Goal: Transaction & Acquisition: Purchase product/service

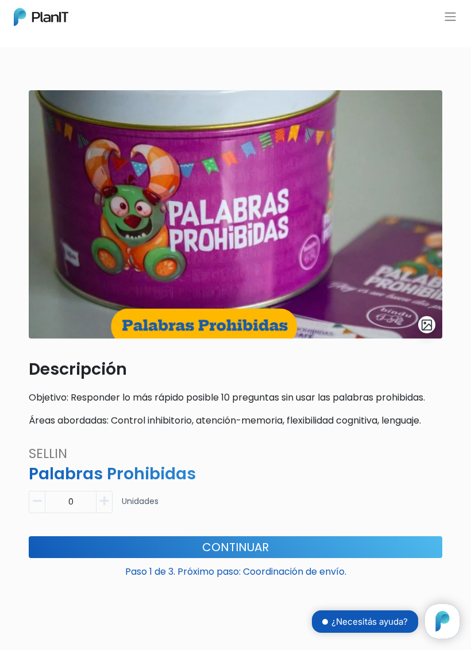
scroll to position [7, 0]
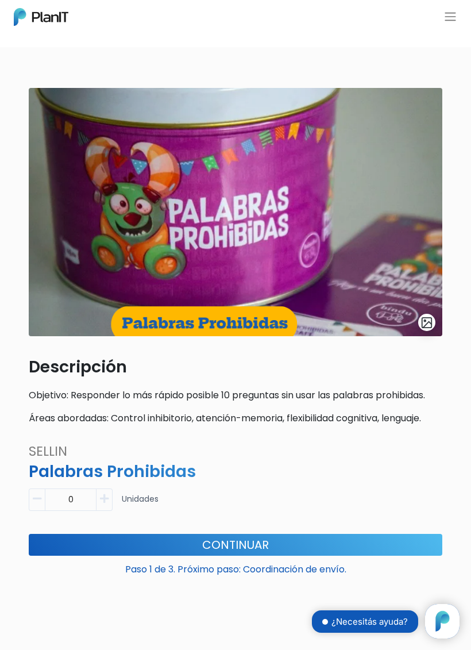
click at [111, 499] on button "button" at bounding box center [105, 500] width 16 height 22
type input "1"
click at [291, 543] on button "Continuar" at bounding box center [236, 545] width 414 height 22
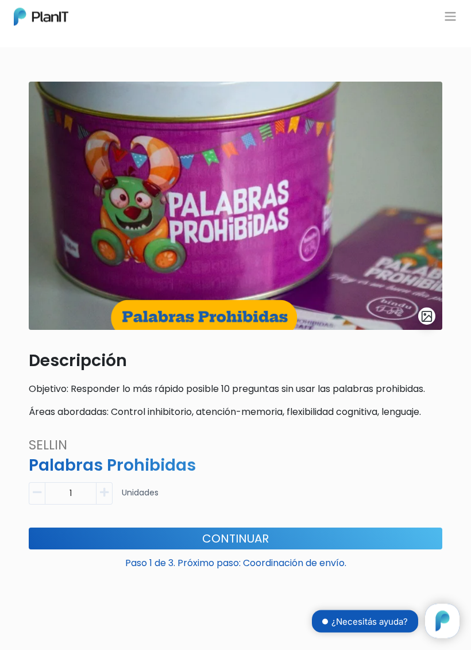
scroll to position [0, 0]
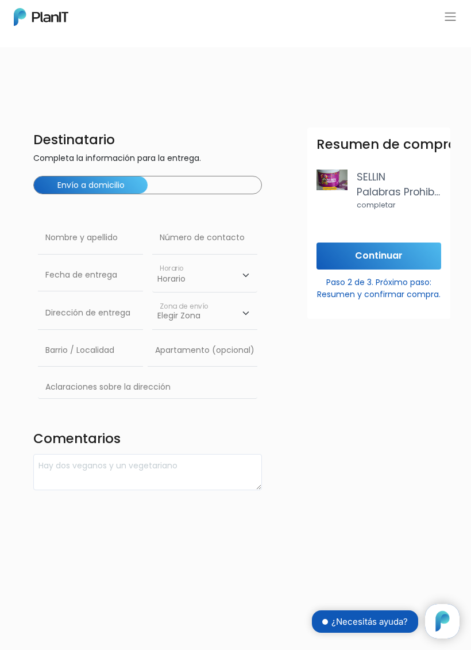
scroll to position [117, 0]
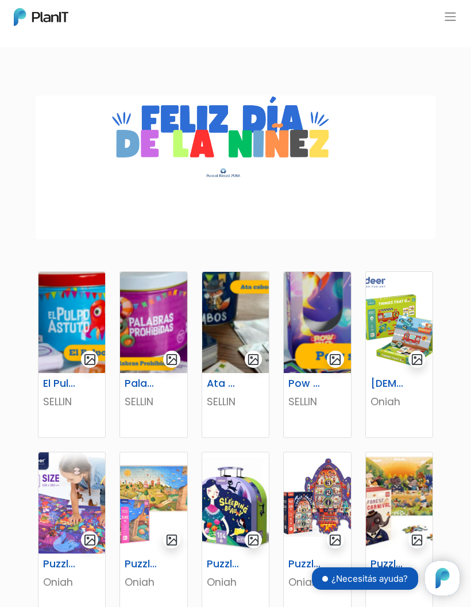
click at [454, 14] on button "button" at bounding box center [451, 17] width 14 height 14
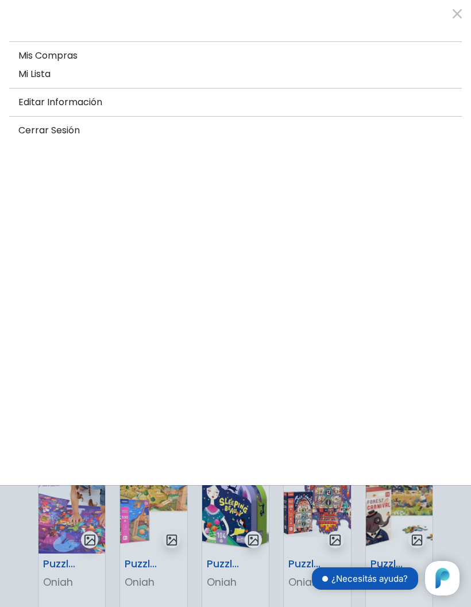
click at [15, 563] on div at bounding box center [235, 303] width 471 height 607
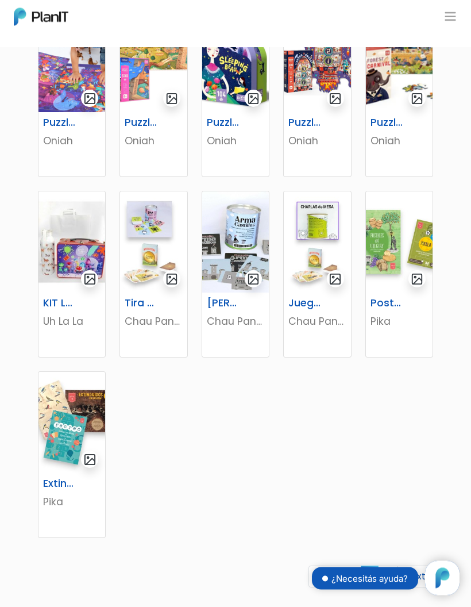
scroll to position [441, 0]
click at [385, 577] on link "2" at bounding box center [388, 577] width 20 height 22
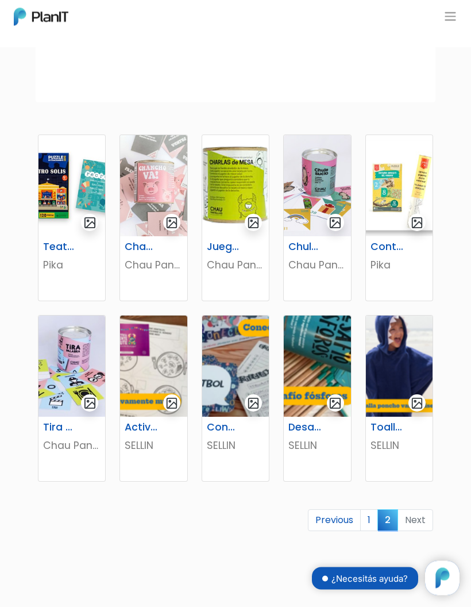
scroll to position [140, 0]
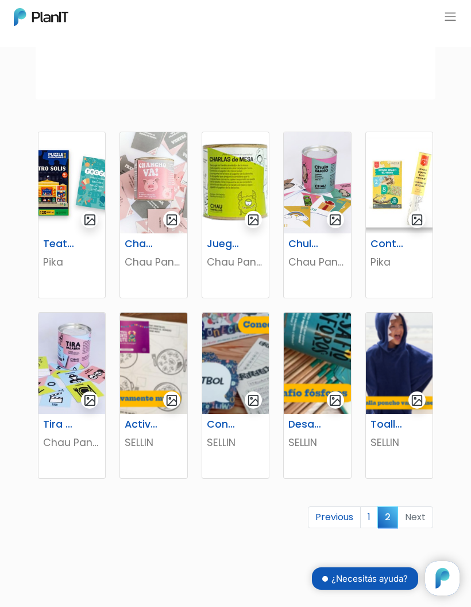
click at [370, 524] on link "1" at bounding box center [369, 517] width 18 height 22
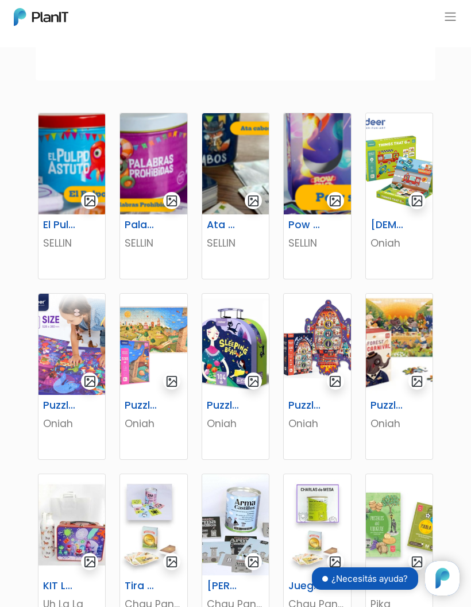
scroll to position [161, 0]
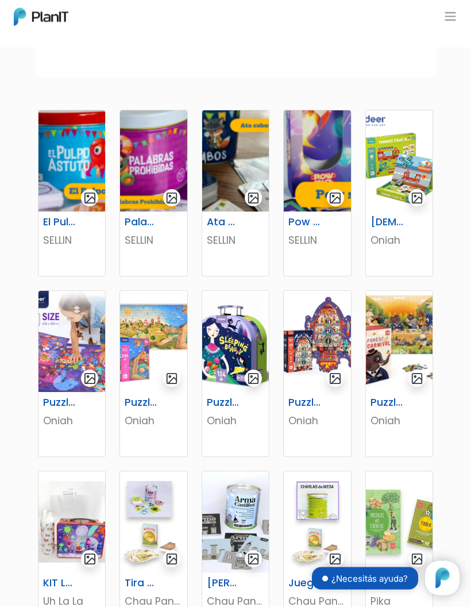
click at [317, 339] on img at bounding box center [317, 341] width 67 height 101
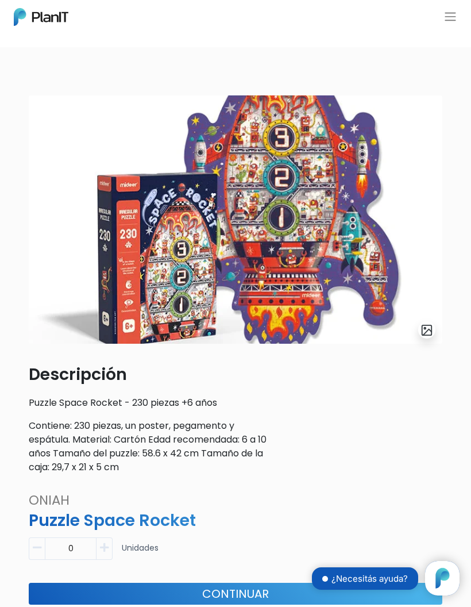
scroll to position [117, 0]
click at [112, 549] on button "button" at bounding box center [105, 548] width 16 height 22
type input "1"
click at [150, 590] on button "Continuar" at bounding box center [236, 594] width 414 height 22
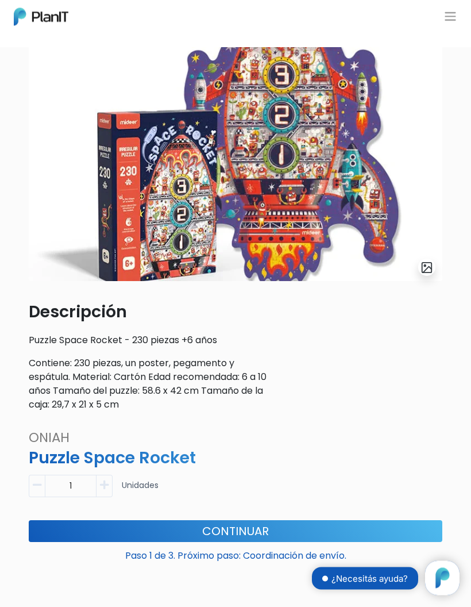
scroll to position [78, 0]
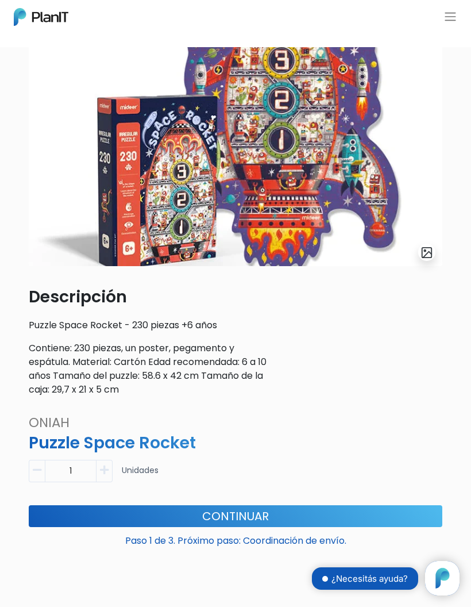
click at [389, 510] on button "Continuar" at bounding box center [236, 516] width 414 height 22
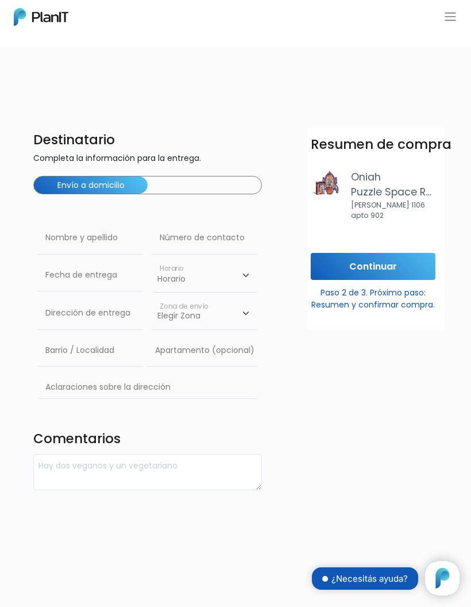
scroll to position [0, 5]
click at [450, 17] on button "button" at bounding box center [451, 17] width 14 height 14
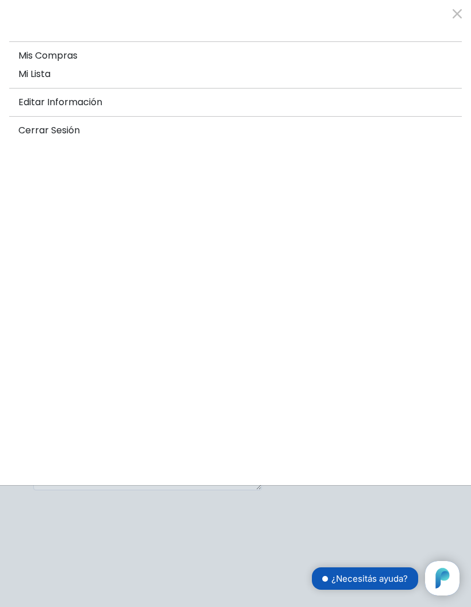
click at [39, 81] on link "Mi Lista" at bounding box center [235, 74] width 453 height 18
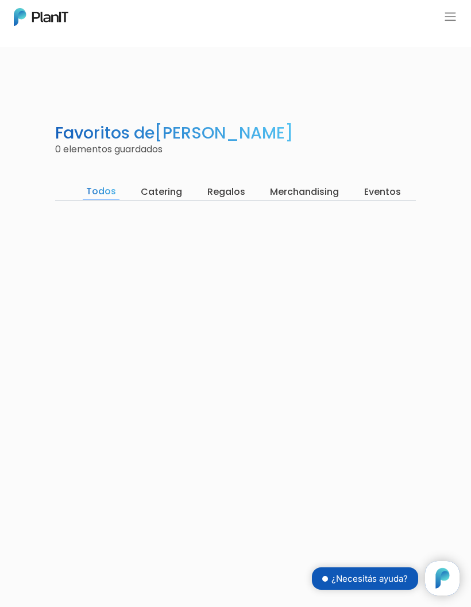
scroll to position [117, 0]
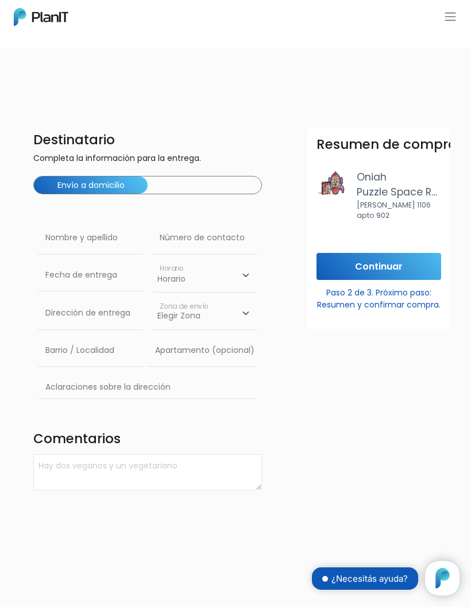
scroll to position [117, 0]
click at [91, 243] on input "text" at bounding box center [90, 238] width 105 height 32
type input "[PERSON_NAME]"
click at [190, 244] on input "text" at bounding box center [204, 238] width 105 height 32
type input "098428226"
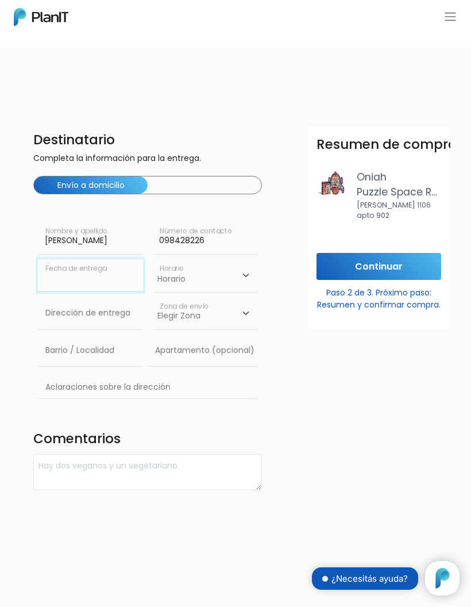
click at [66, 284] on input "text" at bounding box center [90, 275] width 105 height 32
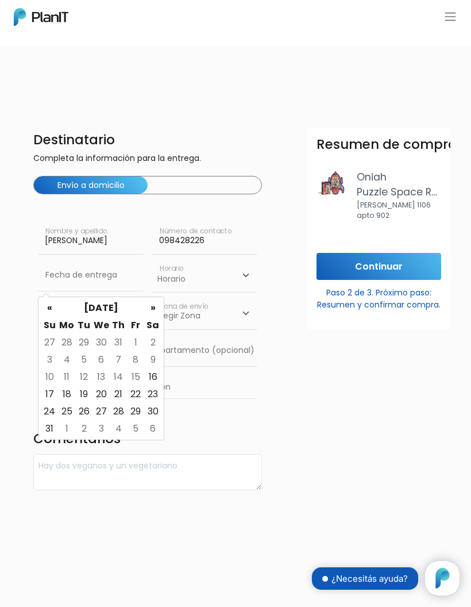
click at [118, 378] on td "14" at bounding box center [118, 376] width 17 height 17
click at [153, 373] on td "16" at bounding box center [152, 376] width 17 height 17
type input "16/08/2025"
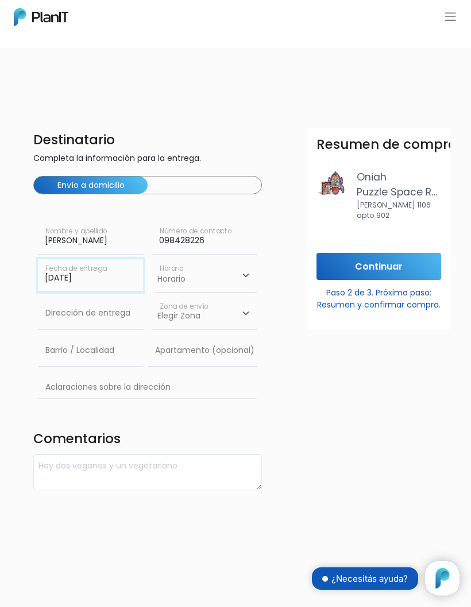
click at [67, 280] on input "[DATE]" at bounding box center [90, 275] width 105 height 32
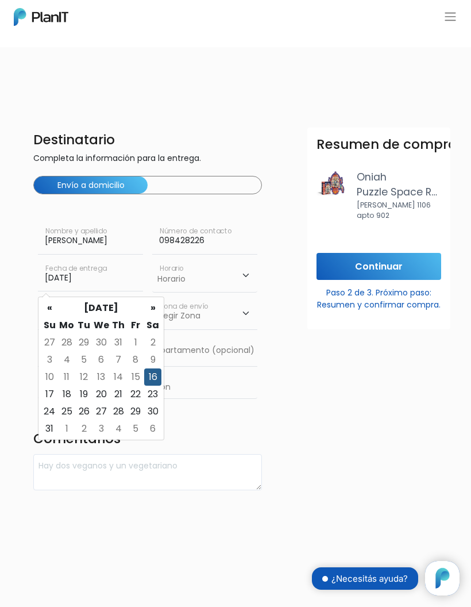
click at [131, 378] on td "15" at bounding box center [135, 376] width 17 height 17
click at [134, 376] on td "15" at bounding box center [135, 376] width 17 height 17
click at [139, 372] on td "15" at bounding box center [135, 376] width 17 height 17
click at [137, 372] on td "15" at bounding box center [135, 376] width 17 height 17
click at [105, 286] on input "16/08/2025" at bounding box center [90, 275] width 105 height 32
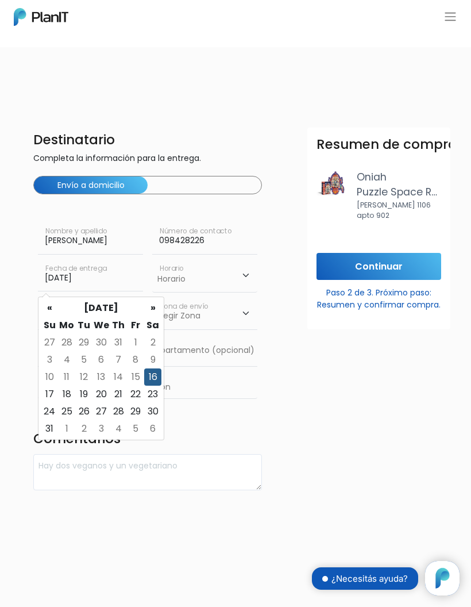
click at [153, 380] on td "16" at bounding box center [152, 376] width 17 height 17
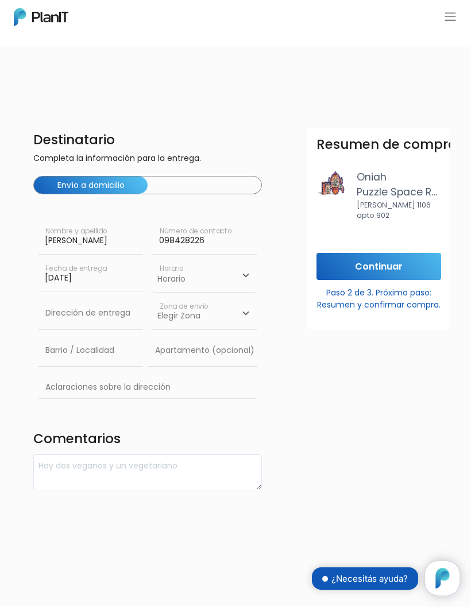
click at [236, 285] on select "Horario 08:00 - 10:00 10:00 - 12:00 14:00 - 16:00 16:00 - 18:00" at bounding box center [204, 275] width 105 height 33
select select "0"
click at [114, 320] on input "text" at bounding box center [90, 313] width 105 height 32
type input "Dr José de Aguirre y Lecube 4917"
click at [215, 318] on select "Elegir Zona Zona américa Montevideo" at bounding box center [204, 313] width 105 height 32
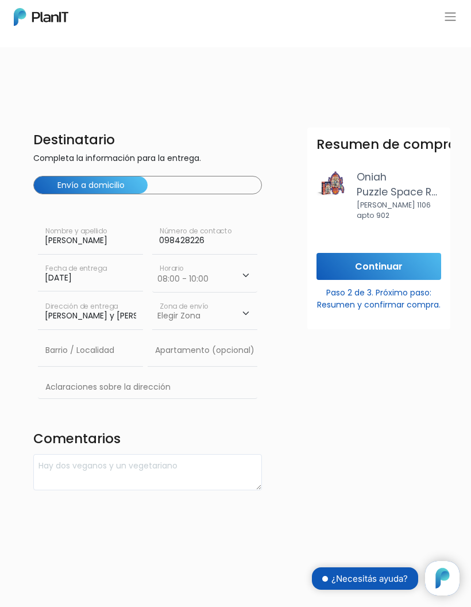
select select "10"
click at [121, 367] on input "text" at bounding box center [90, 351] width 105 height 32
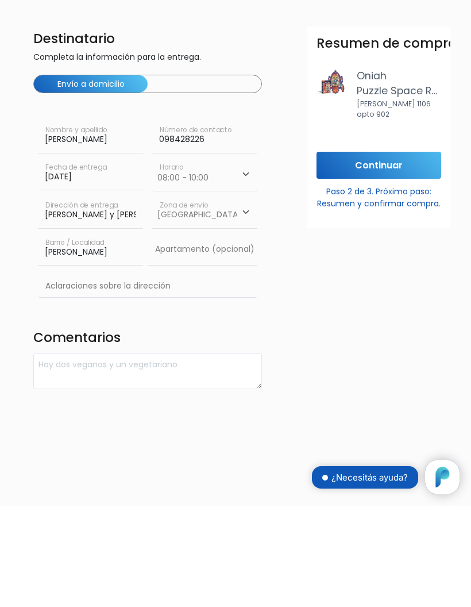
type input "Malvin"
click at [91, 259] on input "16/08/2025" at bounding box center [90, 275] width 105 height 32
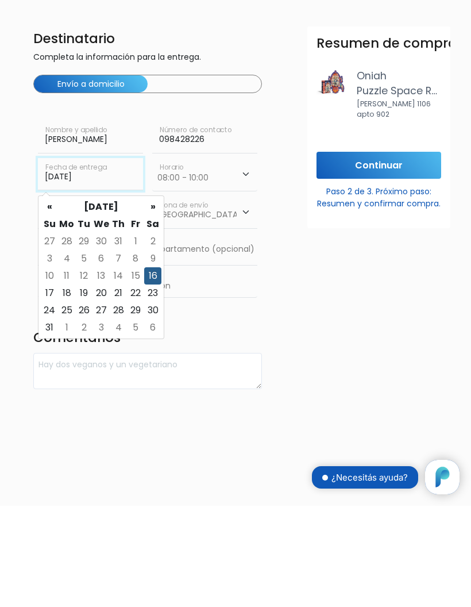
scroll to position [101, 0]
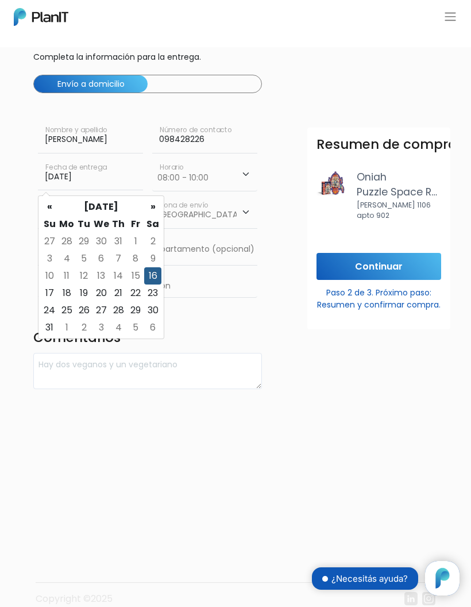
click at [138, 274] on td "15" at bounding box center [135, 275] width 17 height 17
click at [135, 274] on td "15" at bounding box center [135, 275] width 17 height 17
click at [151, 278] on td "16" at bounding box center [152, 275] width 17 height 17
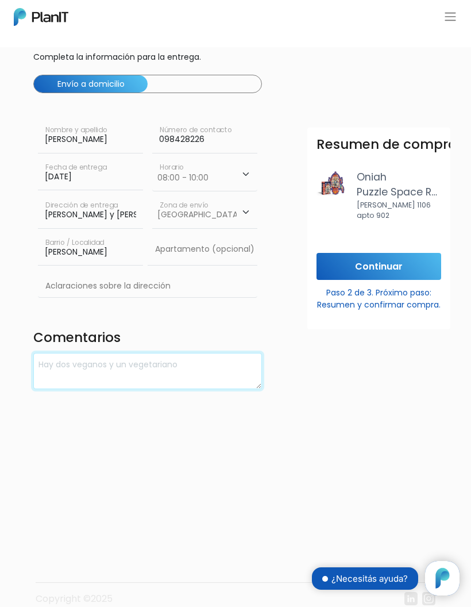
click at [203, 389] on textarea at bounding box center [147, 371] width 229 height 36
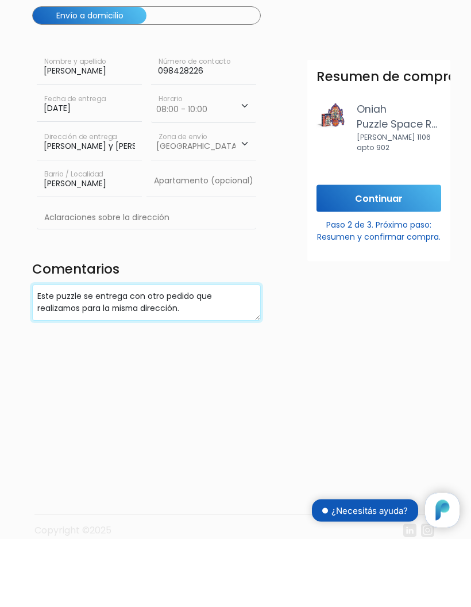
scroll to position [101, 1]
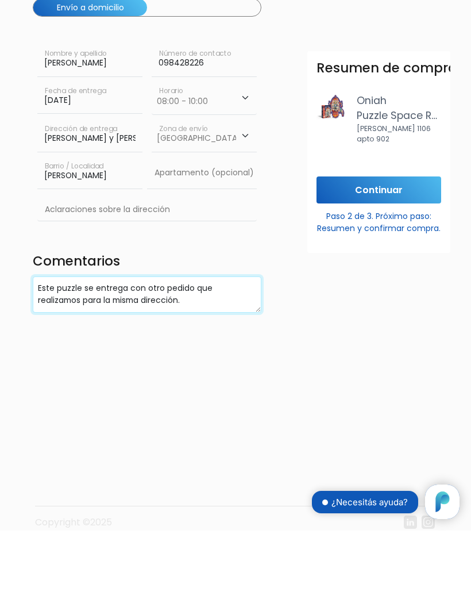
click at [41, 353] on textarea "Este puzzle se entrega con otro pedido que realizamos para la misma dirección." at bounding box center [147, 371] width 229 height 36
click at [207, 353] on textarea "Este puzzle se entrega con otro pedido que realizamos para la misma dirección." at bounding box center [147, 371] width 229 height 36
type textarea "Este puzzle"
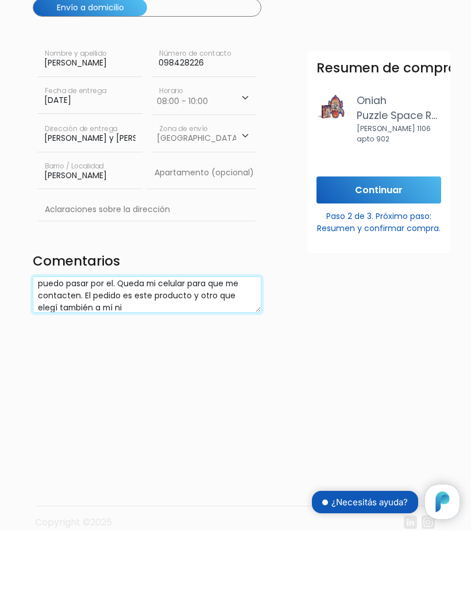
scroll to position [17, 0]
click at [101, 353] on textarea "Si es posible retirarlo antes del sábado, puedo pasar por el. Queda mi celular …" at bounding box center [147, 371] width 229 height 36
click at [103, 353] on textarea "Si es posible retirarlo antes del sábado, puedo pasar por el. Queda mi celular …" at bounding box center [147, 371] width 229 height 36
click at [106, 353] on textarea "Si es posible retirarlo antes del sábado, puedo pasar por el. Queda mi celular …" at bounding box center [147, 371] width 229 height 36
type textarea "Si es posible retirarlo antes del sábado, puedo pasar por el. Queda mi celular …"
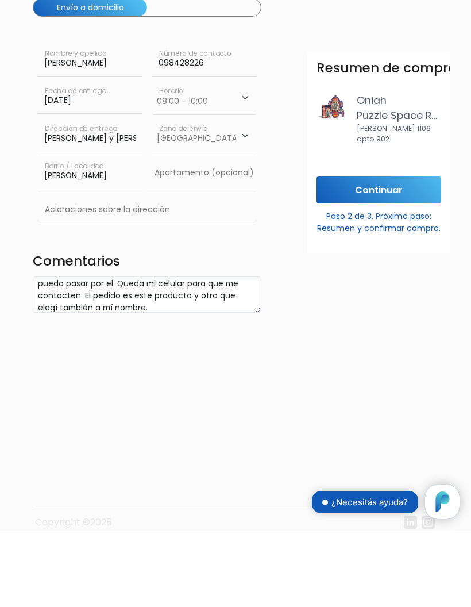
click at [387, 253] on input "Continuar" at bounding box center [379, 266] width 125 height 27
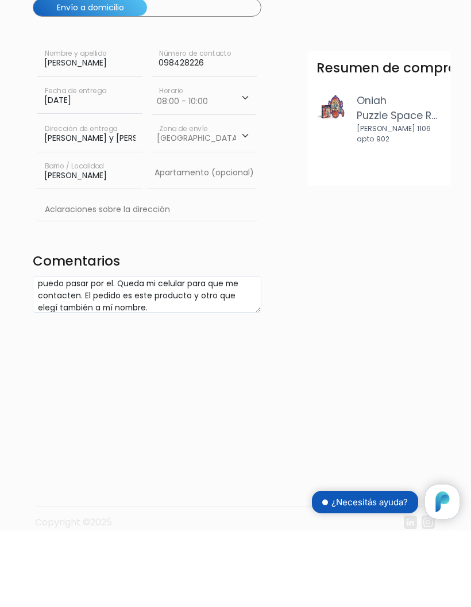
scroll to position [121, 1]
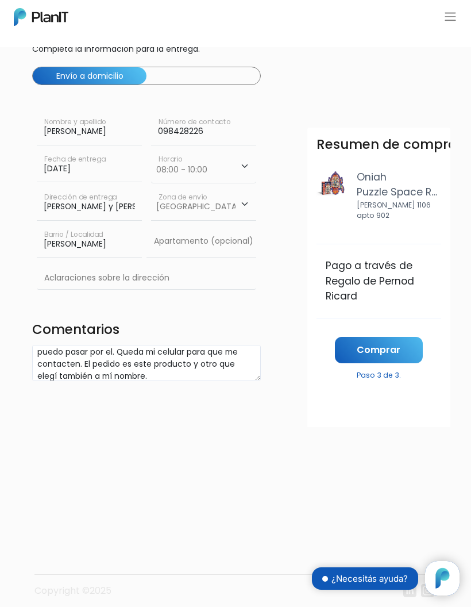
click at [405, 349] on link "Comprar" at bounding box center [379, 350] width 88 height 27
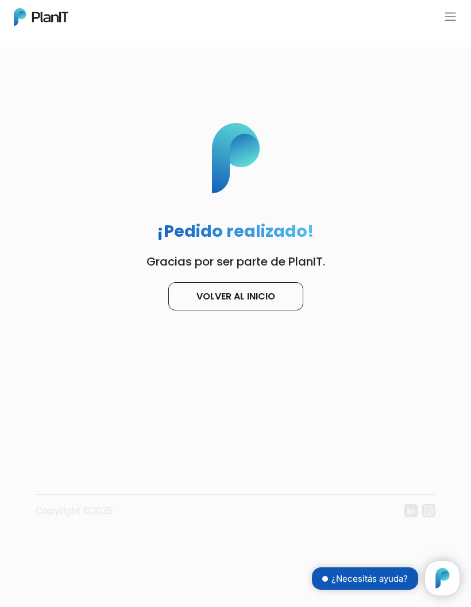
scroll to position [117, 0]
click at [290, 294] on link "Volver al inicio" at bounding box center [235, 296] width 135 height 28
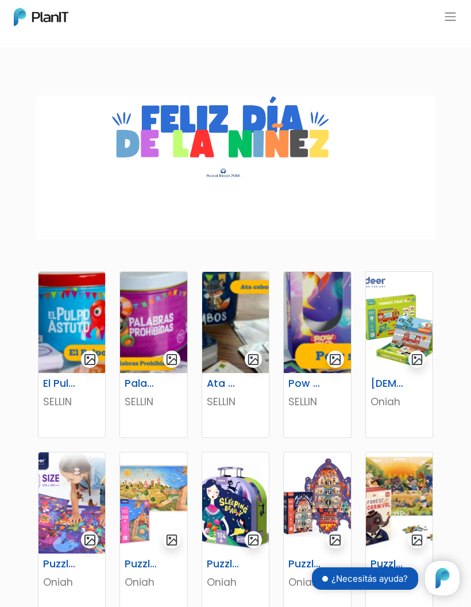
scroll to position [117, 0]
click at [156, 329] on img at bounding box center [153, 322] width 67 height 101
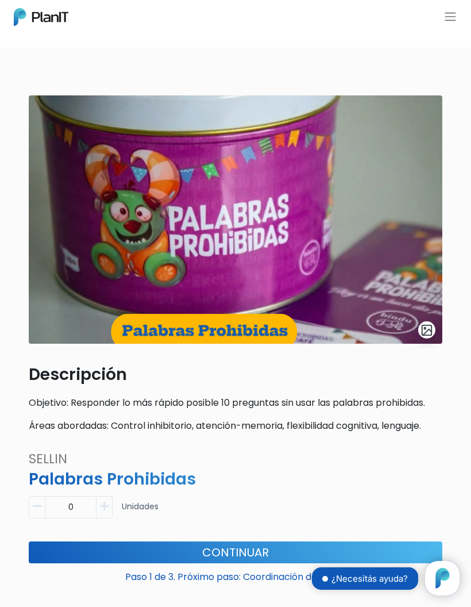
scroll to position [117, 0]
click at [107, 505] on icon "button" at bounding box center [104, 506] width 9 height 10
type input "1"
click at [249, 554] on button "Continuar" at bounding box center [236, 552] width 414 height 22
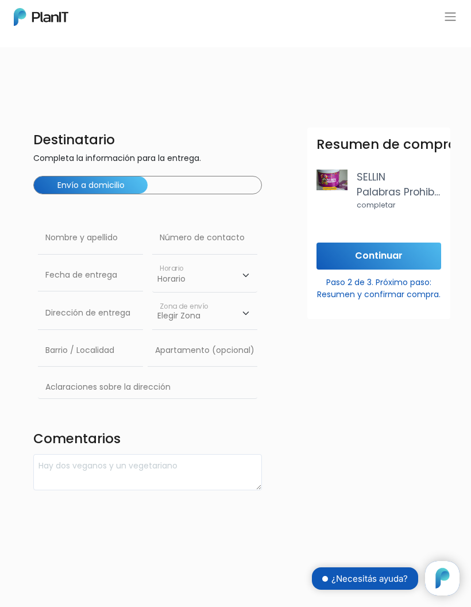
scroll to position [117, 0]
click at [105, 246] on input "text" at bounding box center [90, 238] width 105 height 32
type input "[PERSON_NAME]"
click at [215, 249] on input "text" at bounding box center [204, 238] width 105 height 32
type input "098428226"
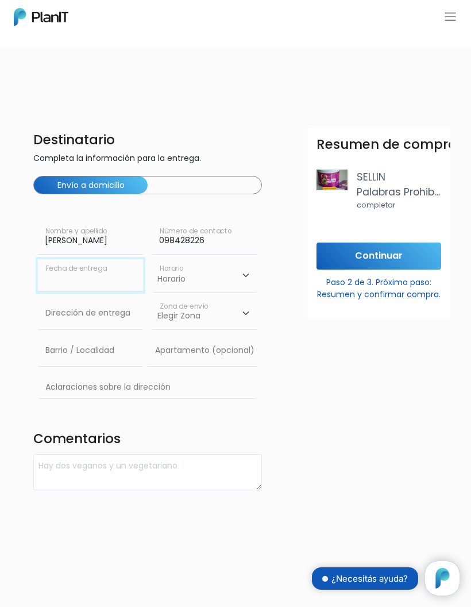
click at [95, 286] on input "text" at bounding box center [90, 275] width 105 height 32
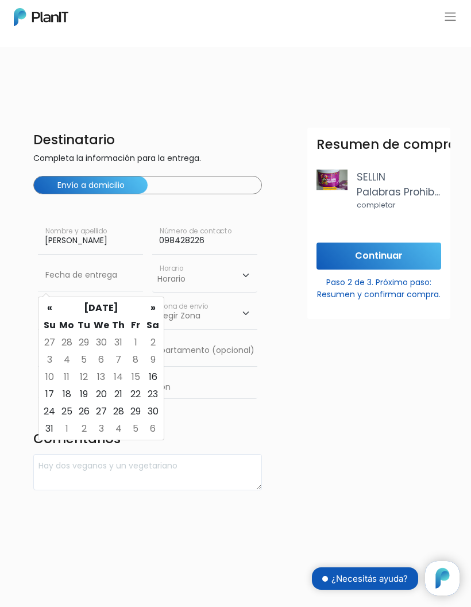
click at [152, 378] on td "16" at bounding box center [152, 376] width 17 height 17
type input "16/08/2025"
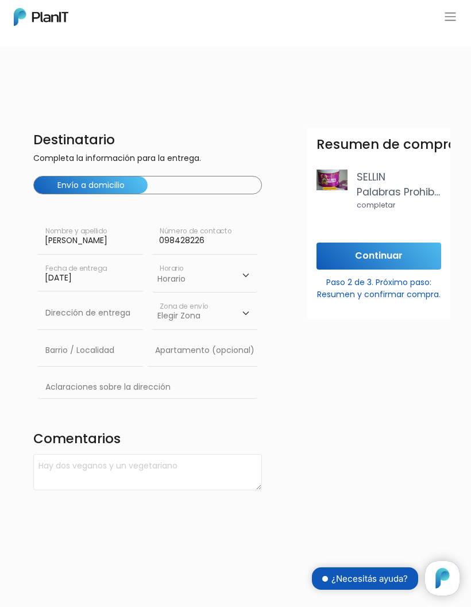
click at [201, 283] on select "Horario 08:00 - 10:00 10:00 - 12:00 14:00 - 16:00 16:00 - 18:00" at bounding box center [204, 275] width 105 height 33
select select "0"
click at [102, 322] on input "text" at bounding box center [90, 313] width 105 height 32
type input "Dr José de Aguirre y Lecube 4917"
click at [232, 322] on select "Elegir Zona Zona américa Montevideo" at bounding box center [204, 313] width 105 height 32
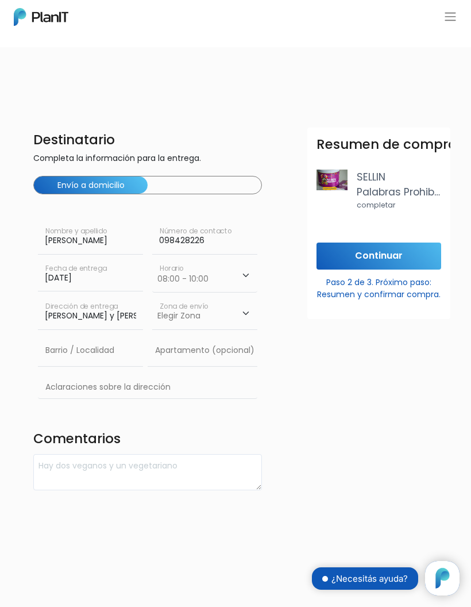
select select "10"
click at [104, 367] on input "text" at bounding box center [90, 351] width 105 height 32
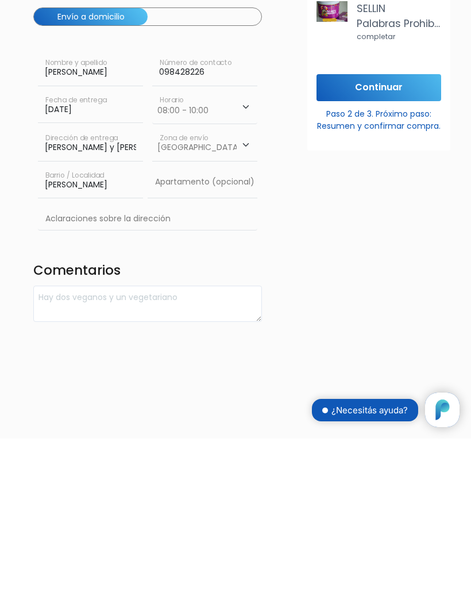
type input "Malvin"
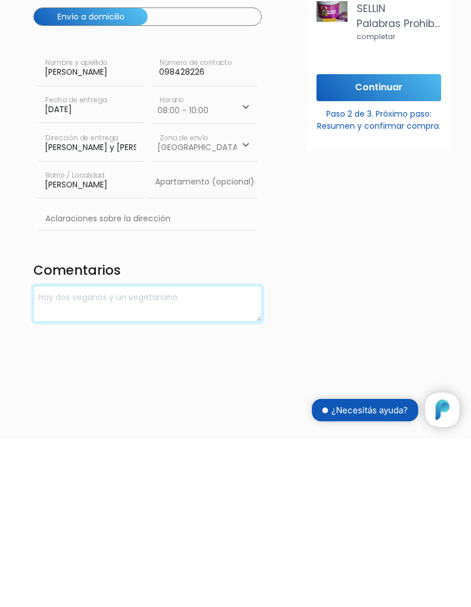
click at [129, 454] on textarea at bounding box center [147, 472] width 229 height 36
click at [132, 454] on textarea at bounding box center [147, 472] width 229 height 36
paste textarea "Si es posible retirarlo antes del sábado, puedo pasar por el. Queda mi celular …"
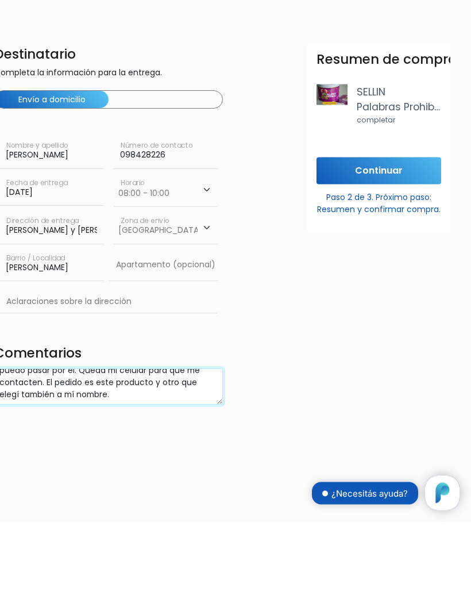
scroll to position [0, 47]
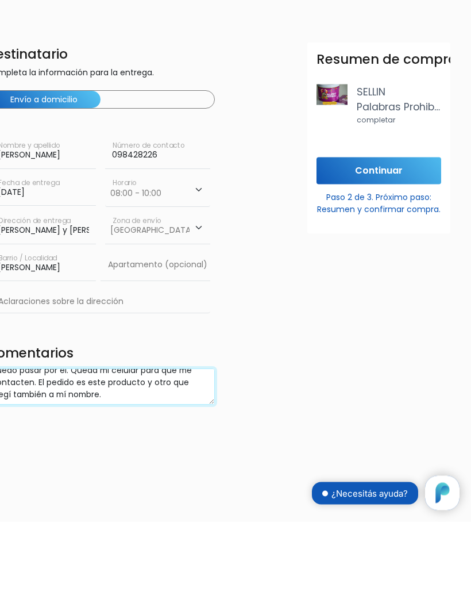
type textarea "Si es posible retirarlo antes del sábado, puedo pasar por el. Queda mi celular …"
click at [83, 297] on input "[PERSON_NAME] y [PERSON_NAME] 4917" at bounding box center [43, 313] width 105 height 32
click at [393, 243] on input "Continuar" at bounding box center [379, 256] width 125 height 27
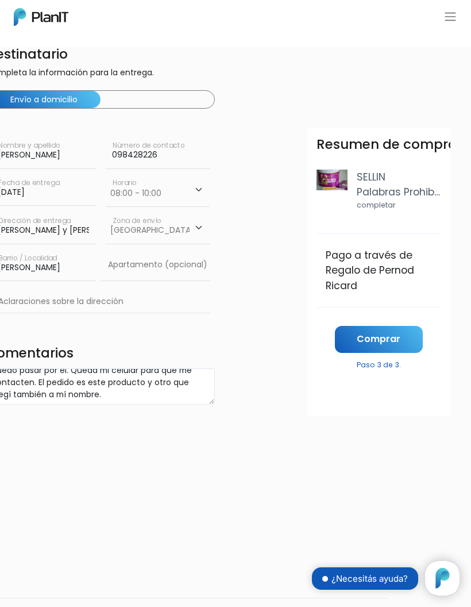
click at [398, 339] on link "Comprar" at bounding box center [379, 339] width 88 height 27
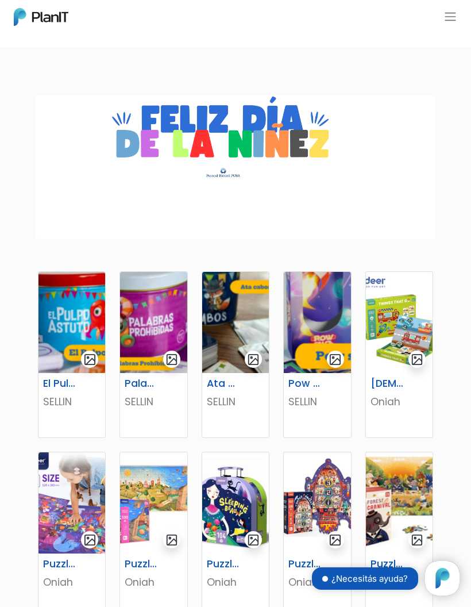
scroll to position [117, 0]
click at [445, 16] on button "button" at bounding box center [451, 17] width 14 height 14
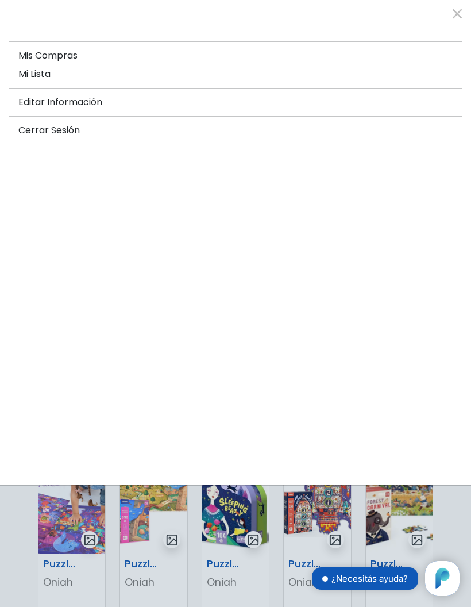
click at [64, 59] on span "Mis Compras" at bounding box center [47, 55] width 59 height 13
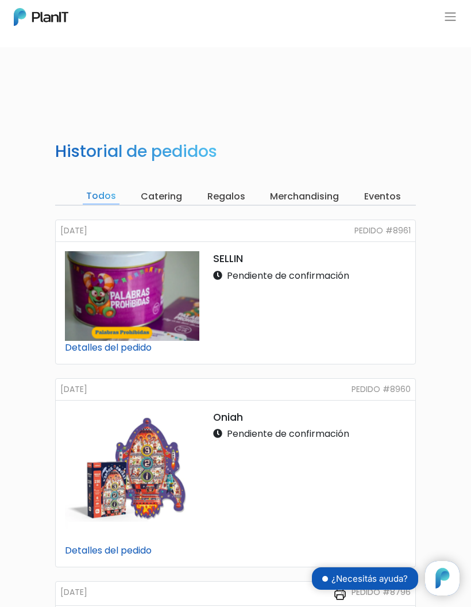
click at [137, 351] on link "Detalles del pedido" at bounding box center [108, 347] width 87 height 13
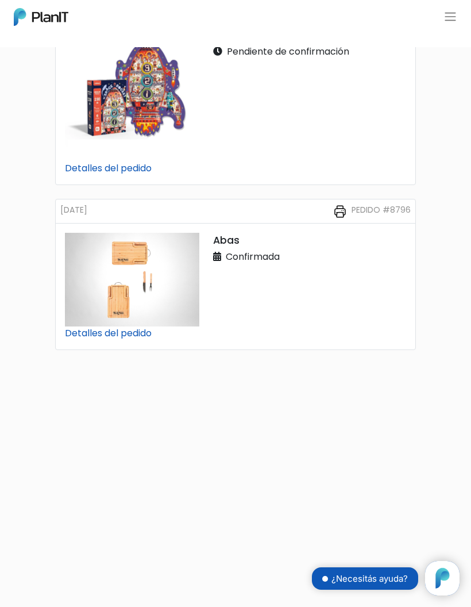
scroll to position [428, 0]
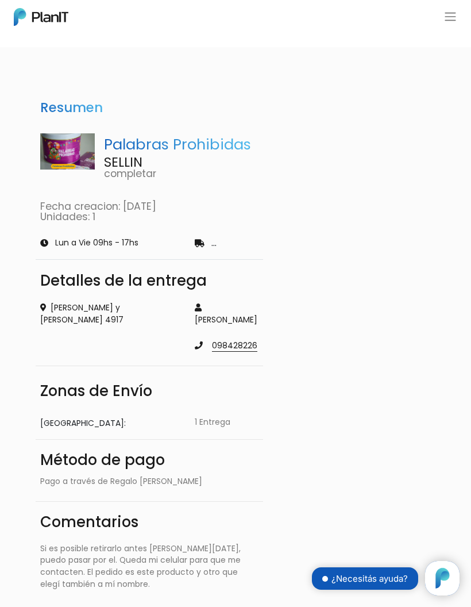
click at [207, 246] on div "Entrega a domicilio" at bounding box center [227, 243] width 78 height 14
click at [212, 243] on div "Entrega a domicilio" at bounding box center [227, 243] width 78 height 14
click at [201, 240] on icon at bounding box center [200, 244] width 10 height 8
